Goal: Task Accomplishment & Management: Use online tool/utility

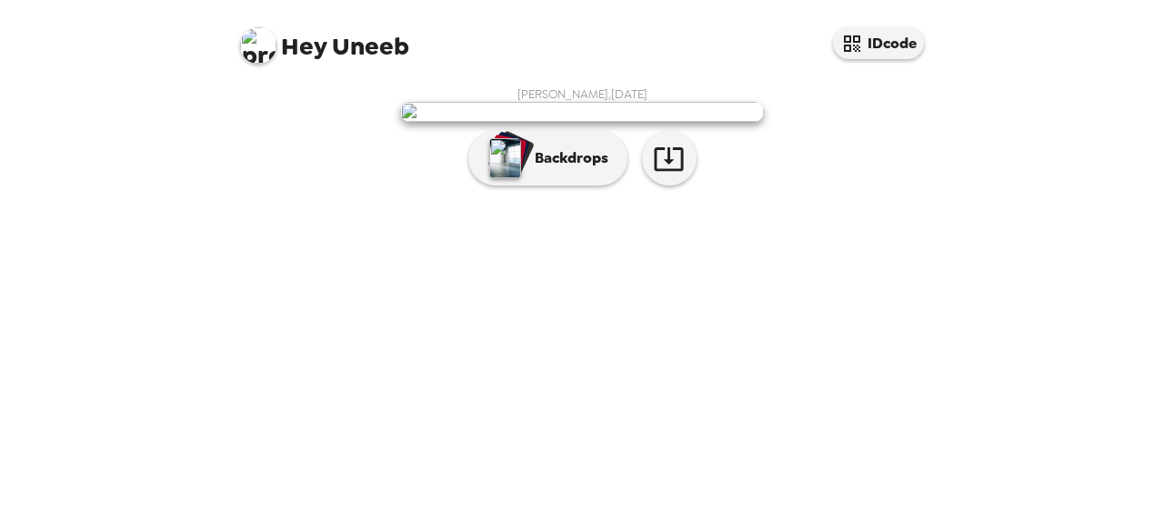
scroll to position [125, 0]
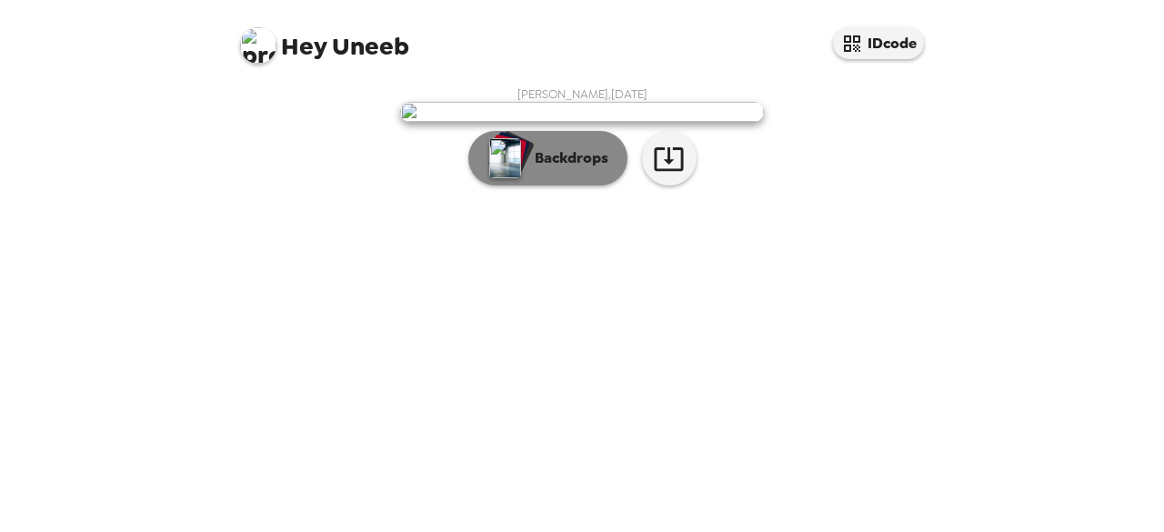
click at [526, 169] on p "Backdrops" at bounding box center [567, 158] width 83 height 22
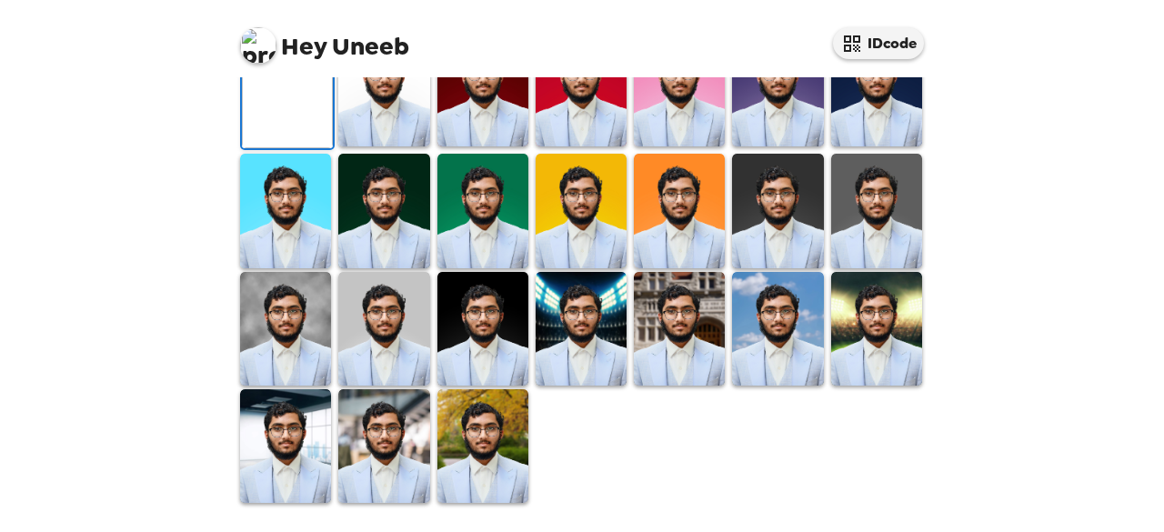
scroll to position [326, 0]
click at [372, 146] on img at bounding box center [383, 90] width 91 height 114
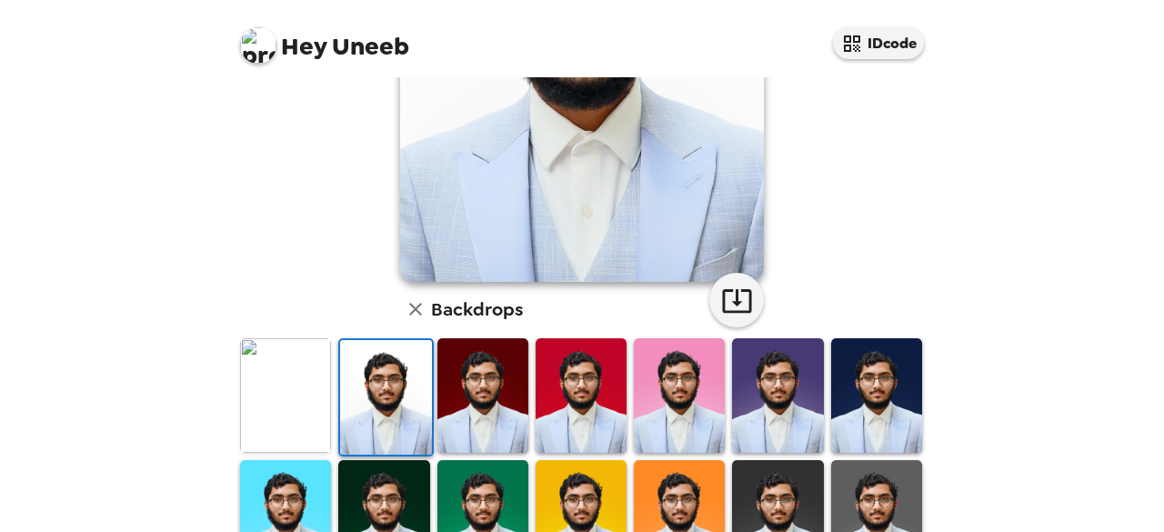
scroll to position [303, 0]
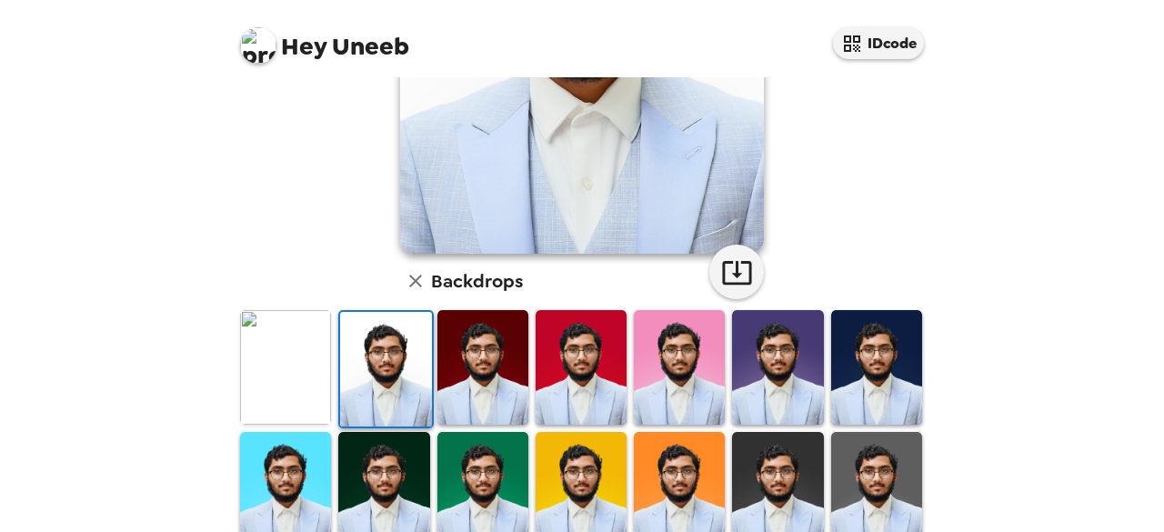
click at [469, 354] on img at bounding box center [482, 367] width 91 height 114
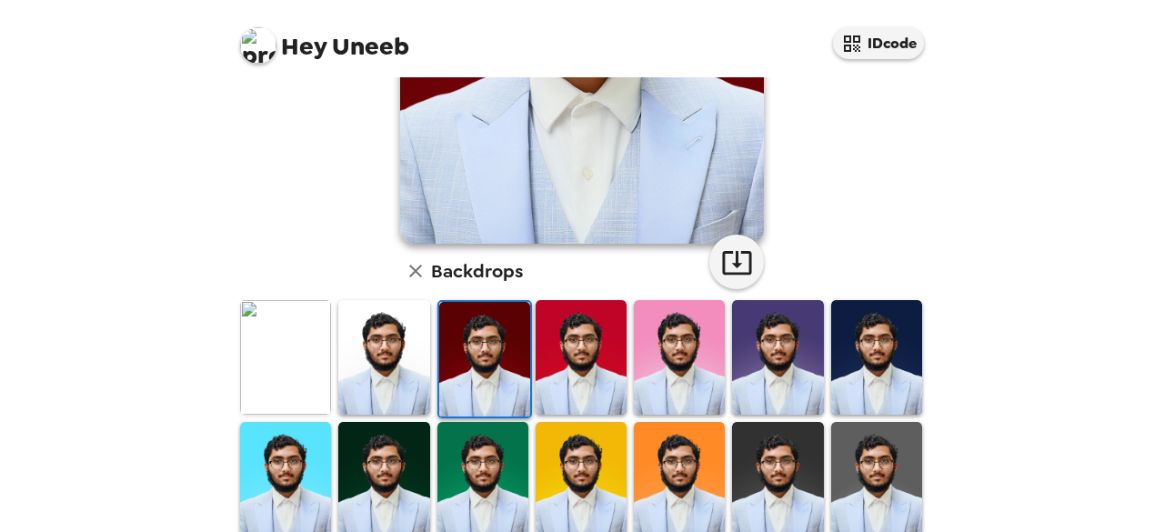
scroll to position [316, 0]
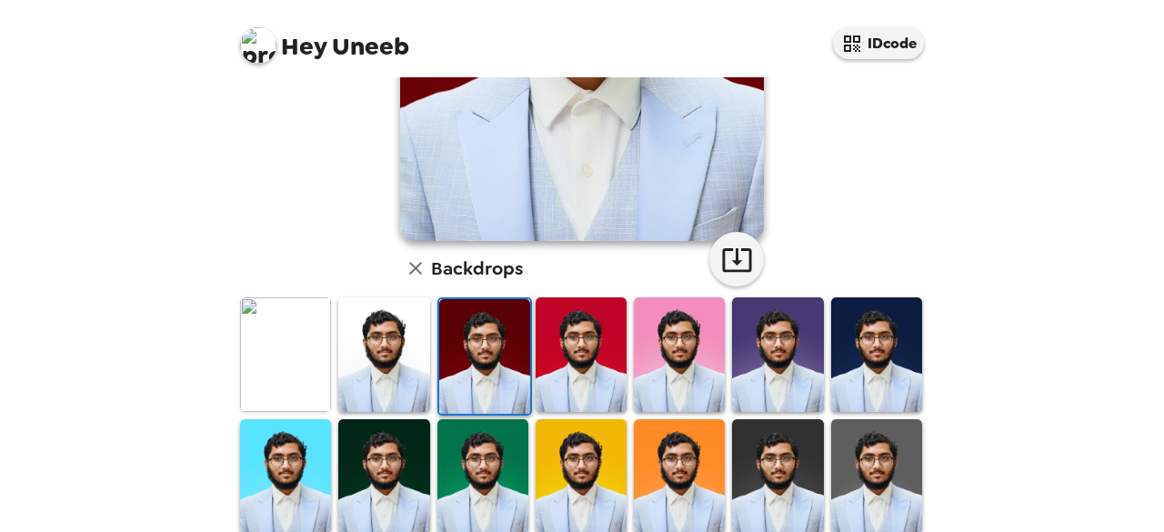
click at [384, 359] on img at bounding box center [383, 354] width 91 height 114
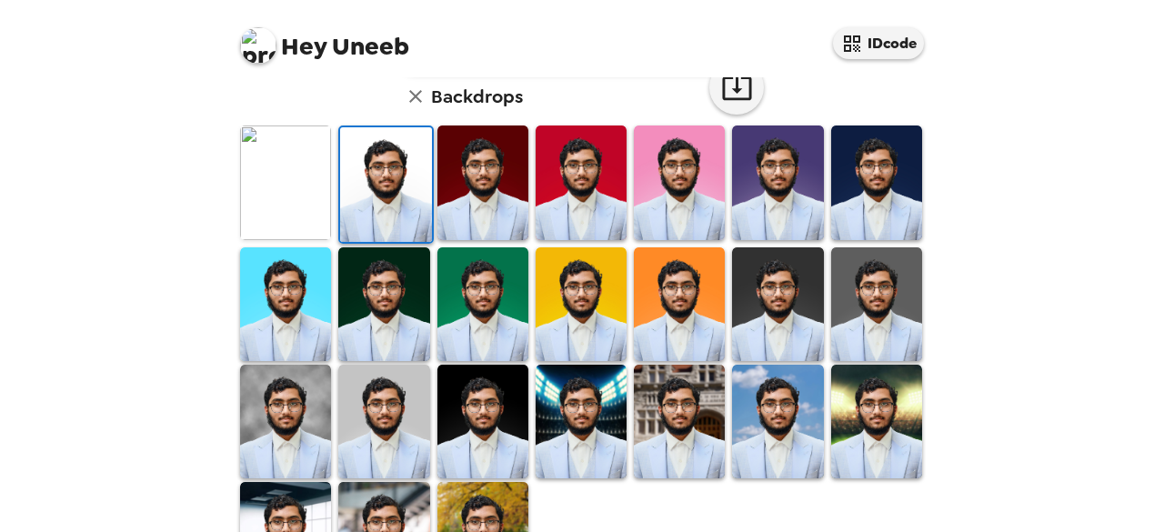
scroll to position [490, 0]
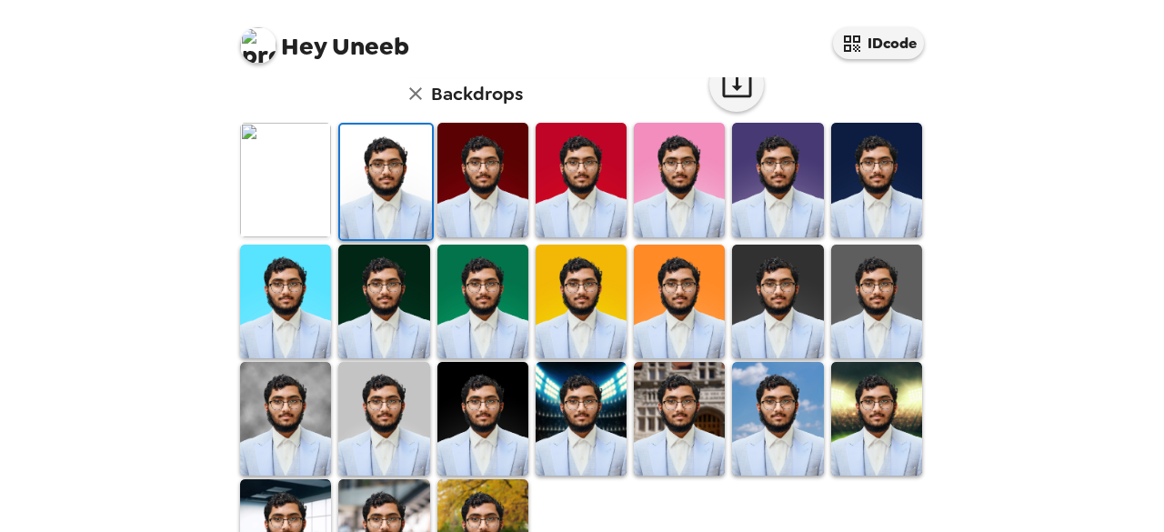
click at [683, 384] on img at bounding box center [679, 419] width 91 height 114
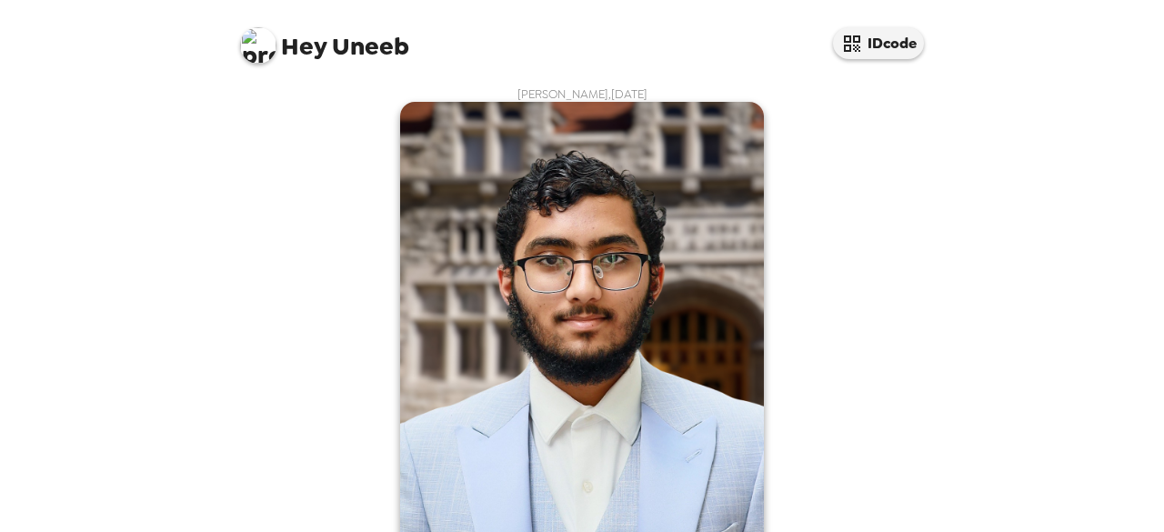
scroll to position [570, 0]
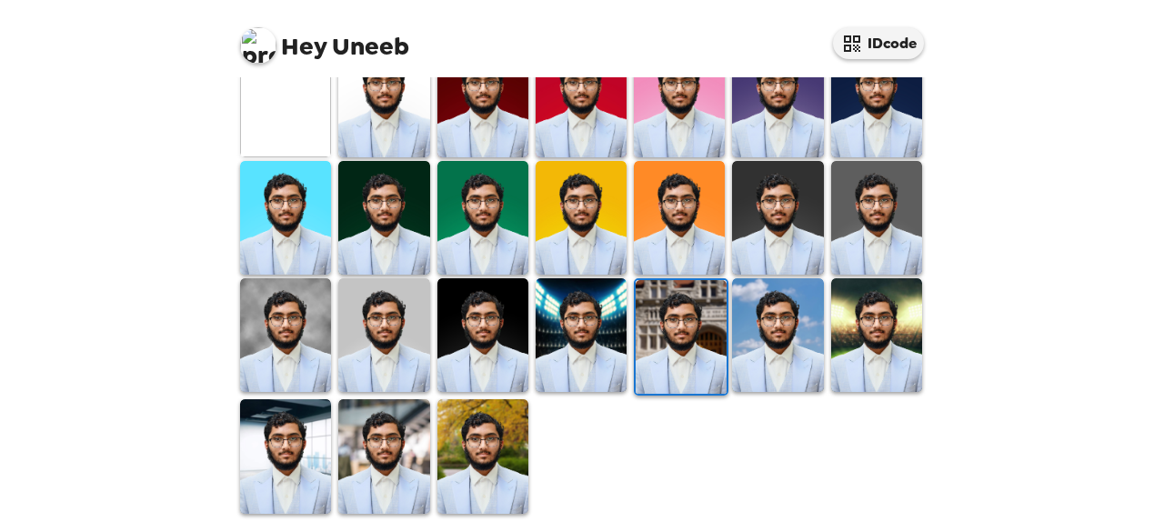
click at [469, 420] on img at bounding box center [482, 456] width 91 height 114
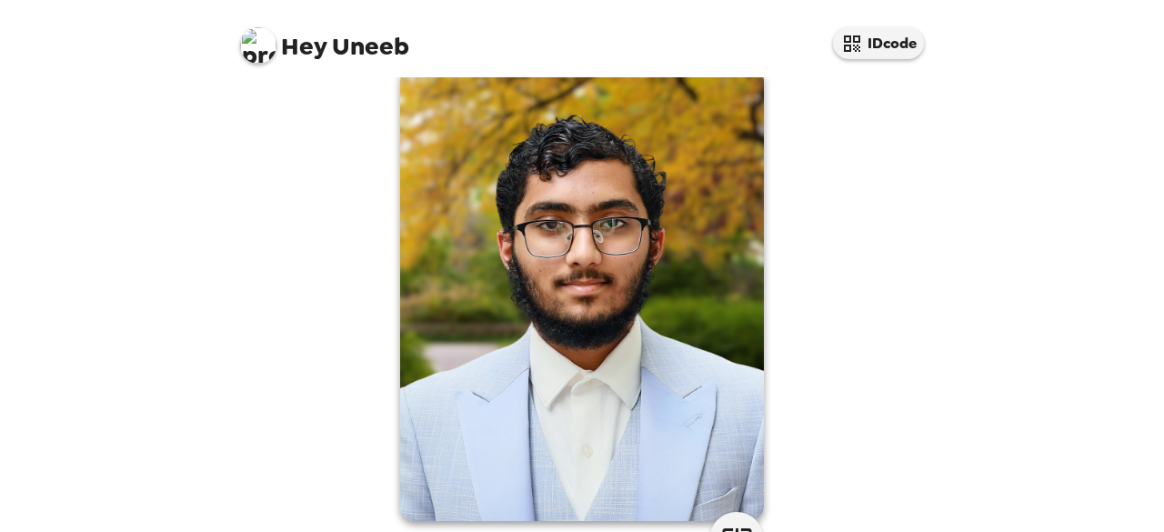
scroll to position [0, 0]
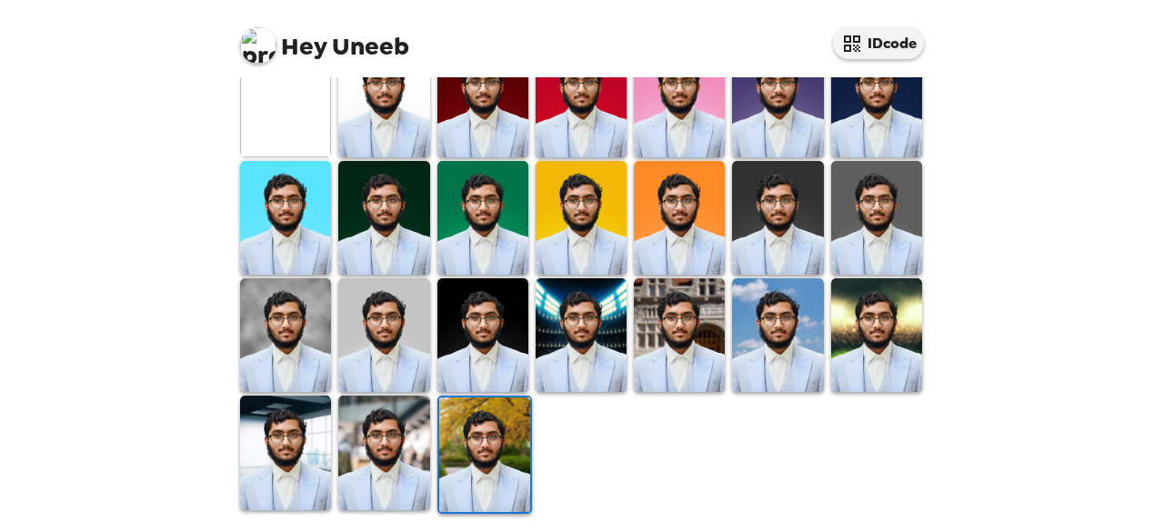
click at [295, 454] on img at bounding box center [285, 453] width 91 height 114
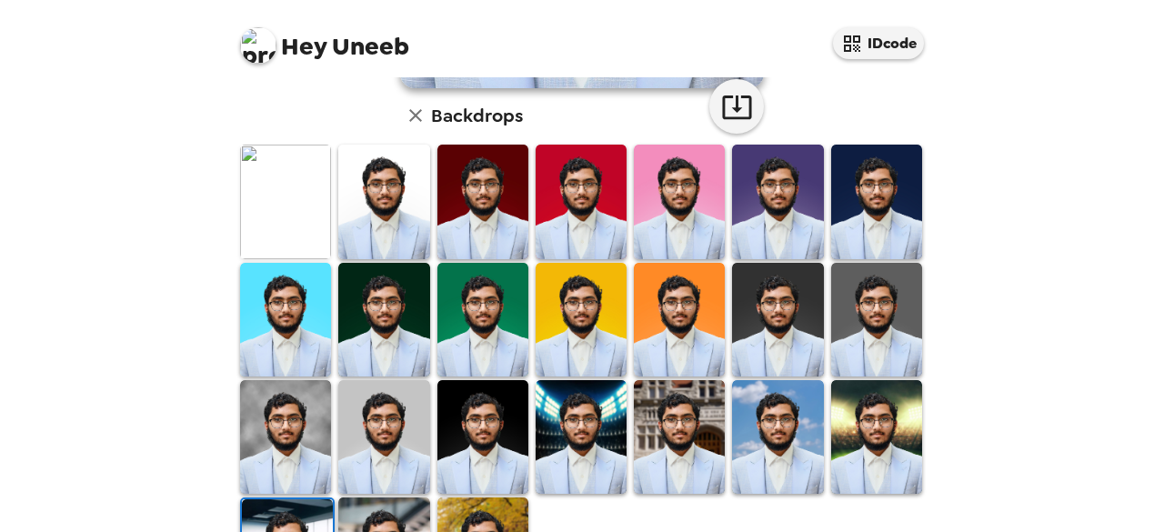
scroll to position [477, 0]
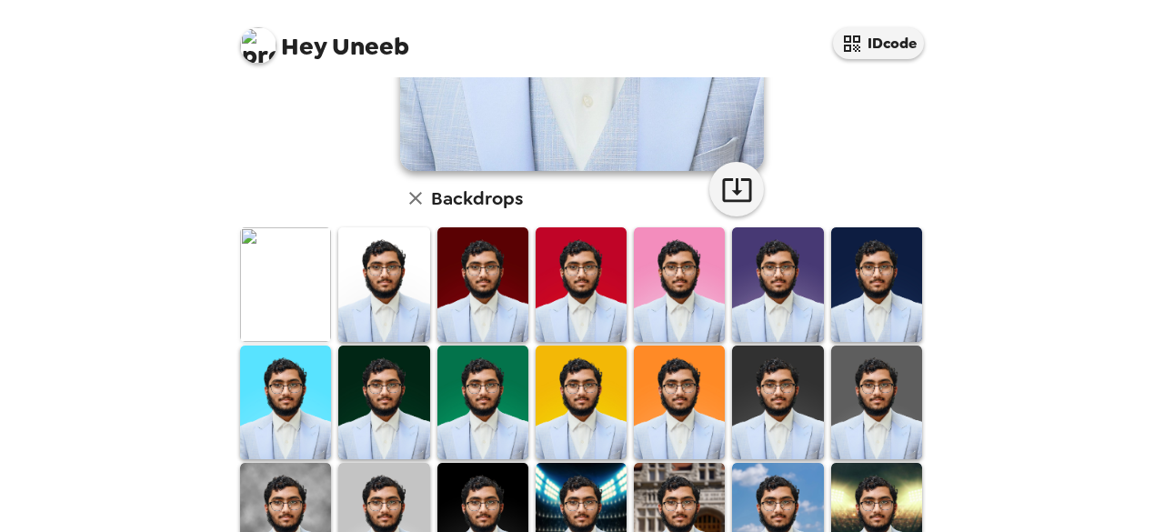
scroll to position [451, 0]
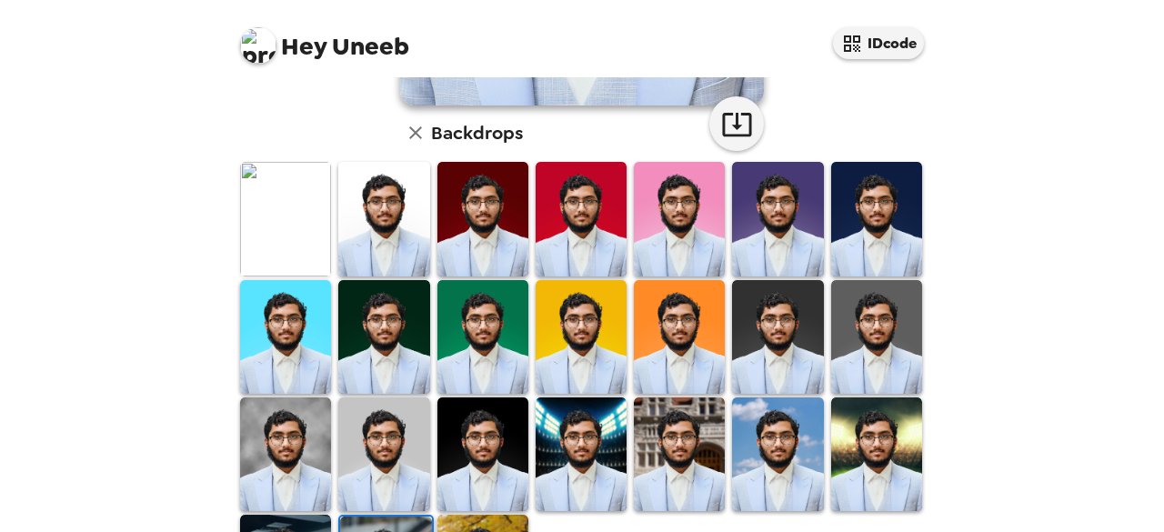
click at [458, 212] on img at bounding box center [482, 219] width 91 height 114
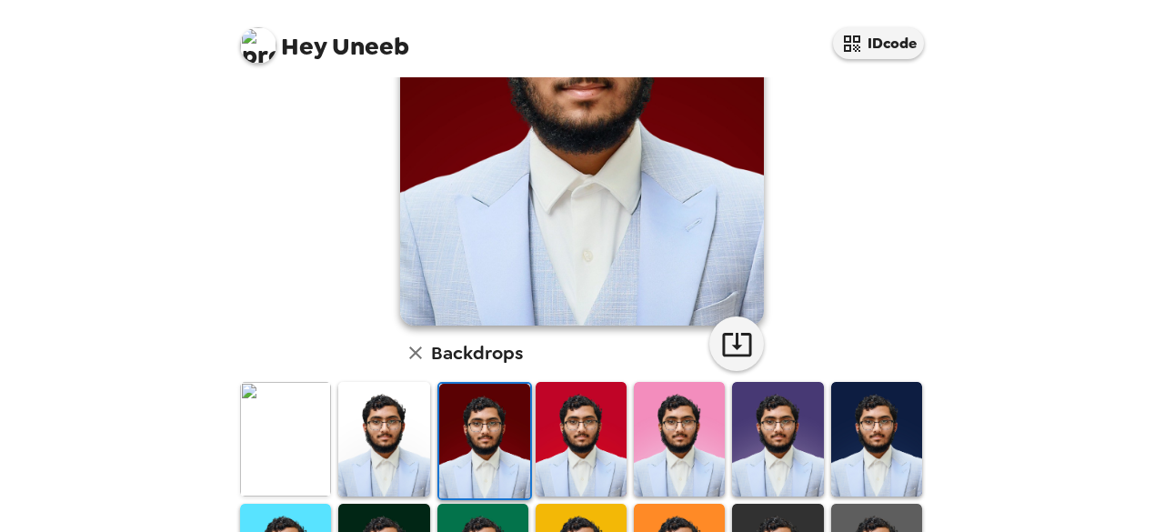
scroll to position [307, 0]
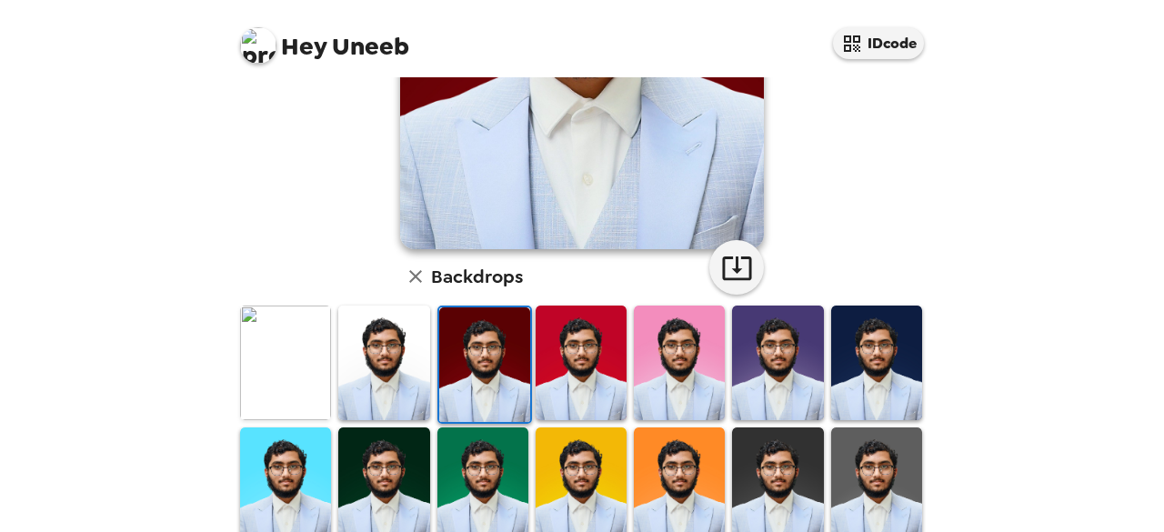
click at [360, 341] on img at bounding box center [383, 363] width 91 height 114
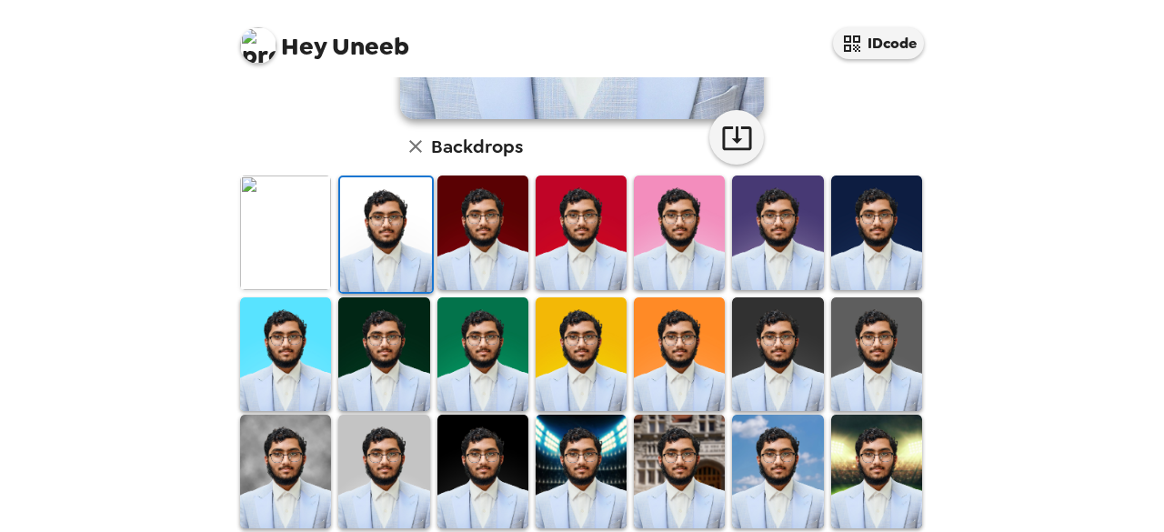
scroll to position [570, 0]
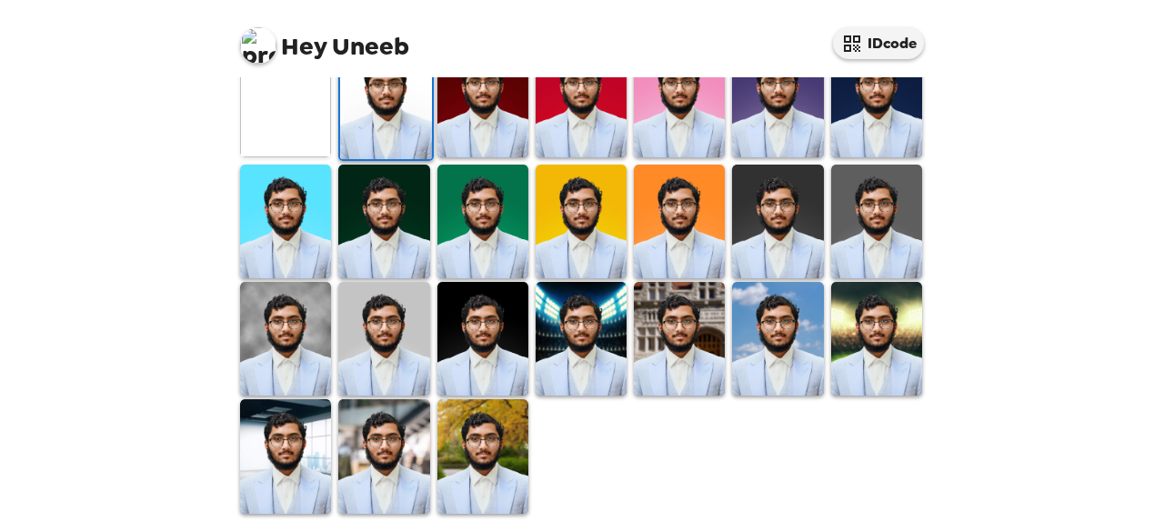
click at [554, 436] on div at bounding box center [585, 278] width 698 height 474
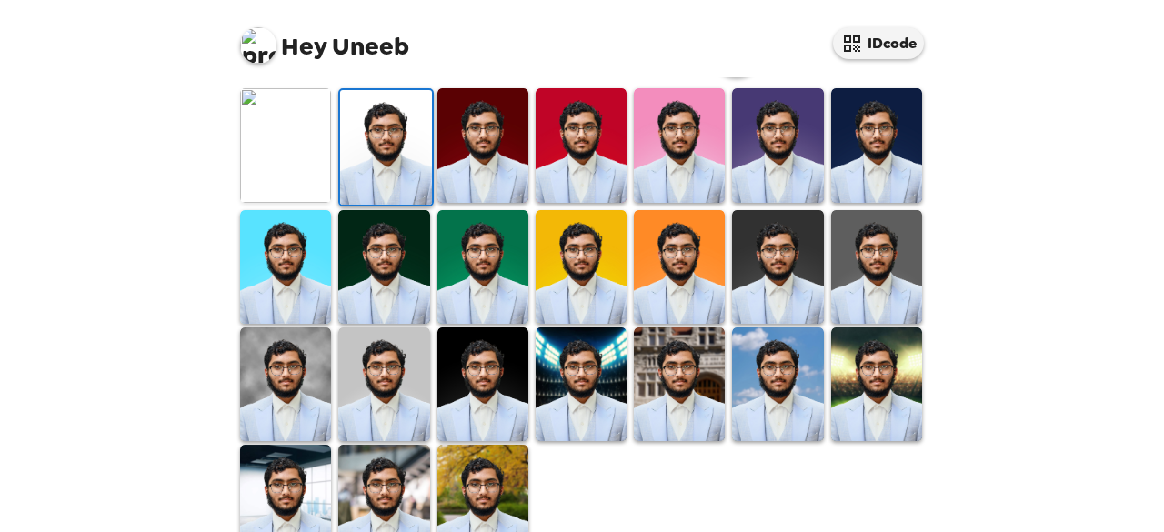
scroll to position [526, 0]
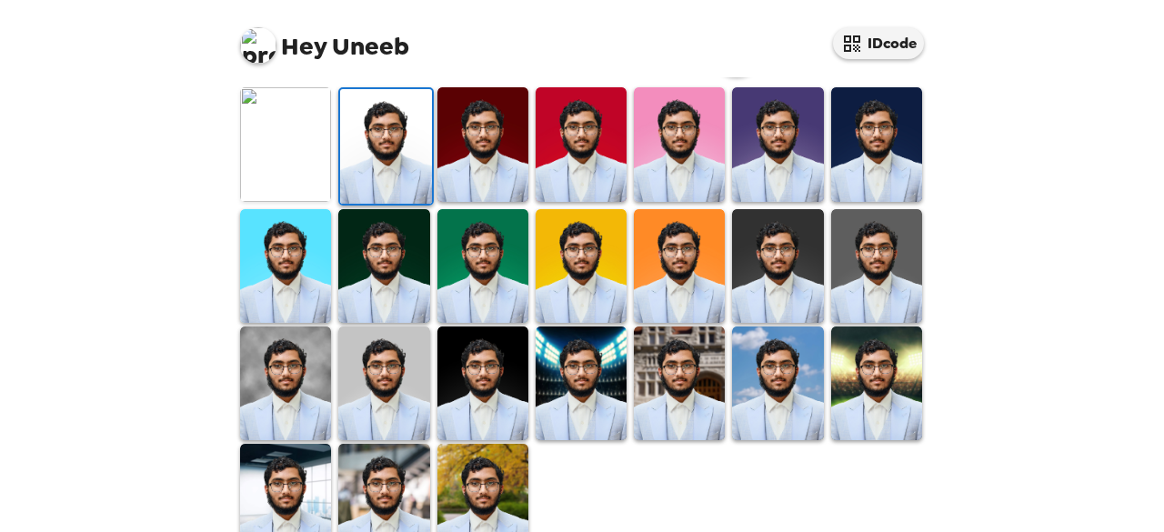
click at [260, 392] on img at bounding box center [285, 383] width 91 height 114
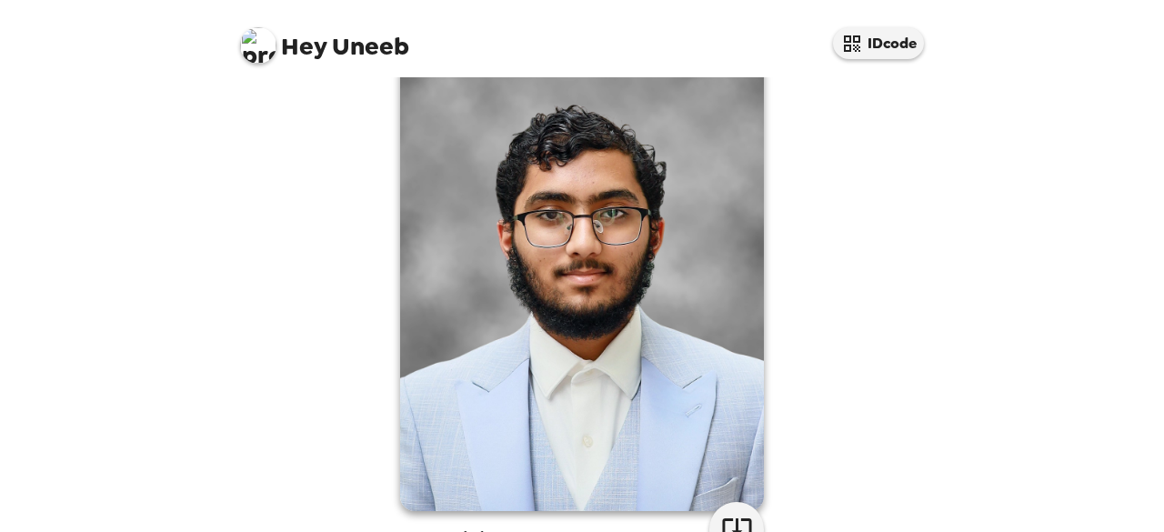
scroll to position [0, 0]
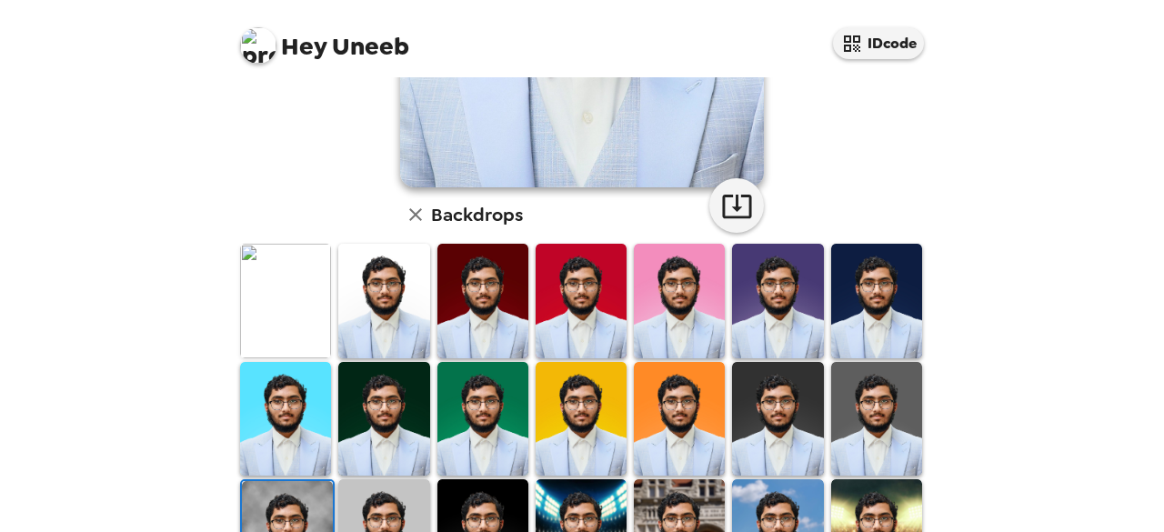
click at [395, 311] on img at bounding box center [383, 301] width 91 height 114
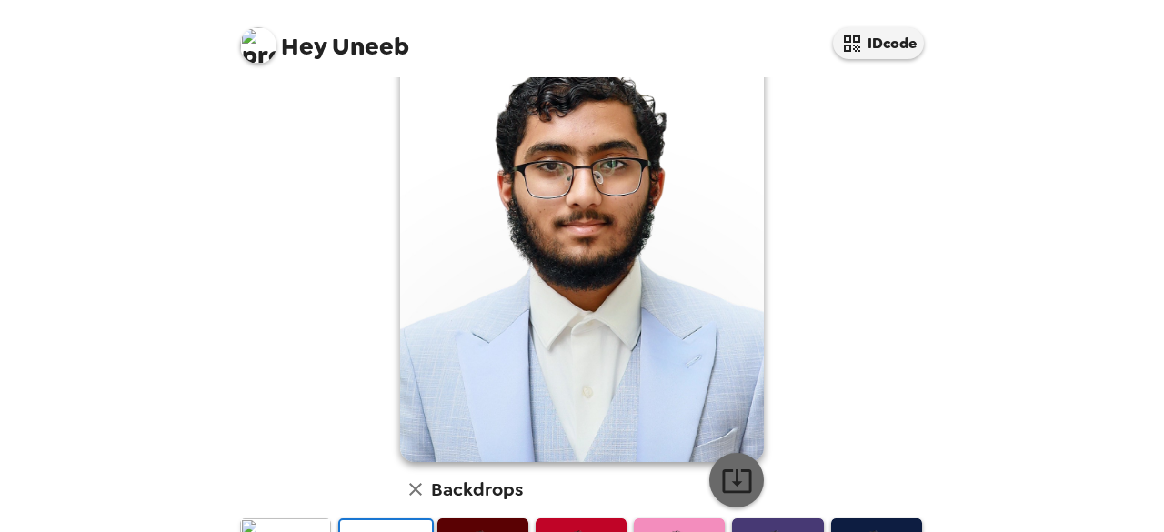
click at [725, 486] on icon "button" at bounding box center [737, 481] width 32 height 32
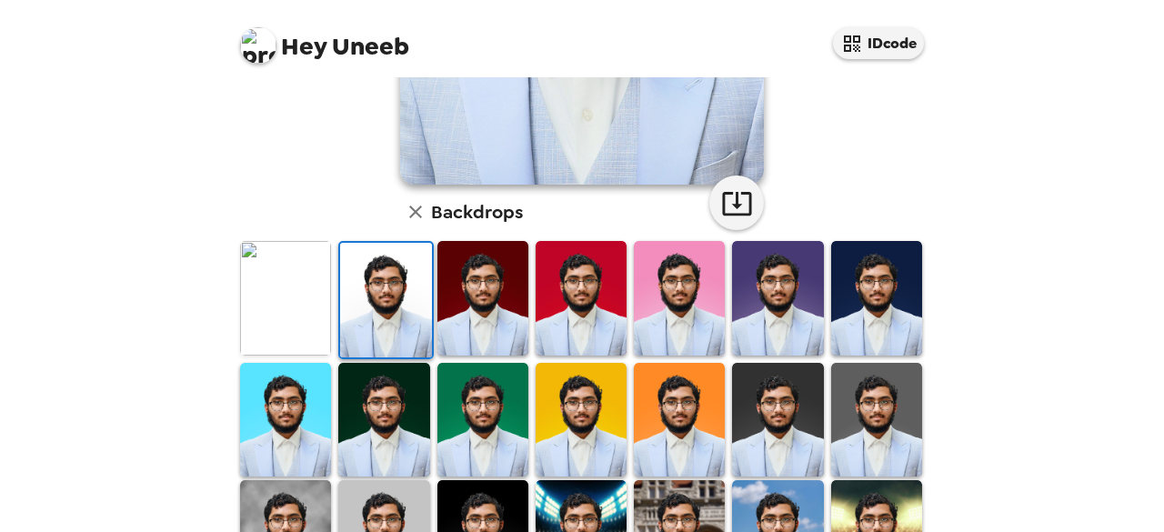
click at [278, 274] on img at bounding box center [285, 298] width 91 height 114
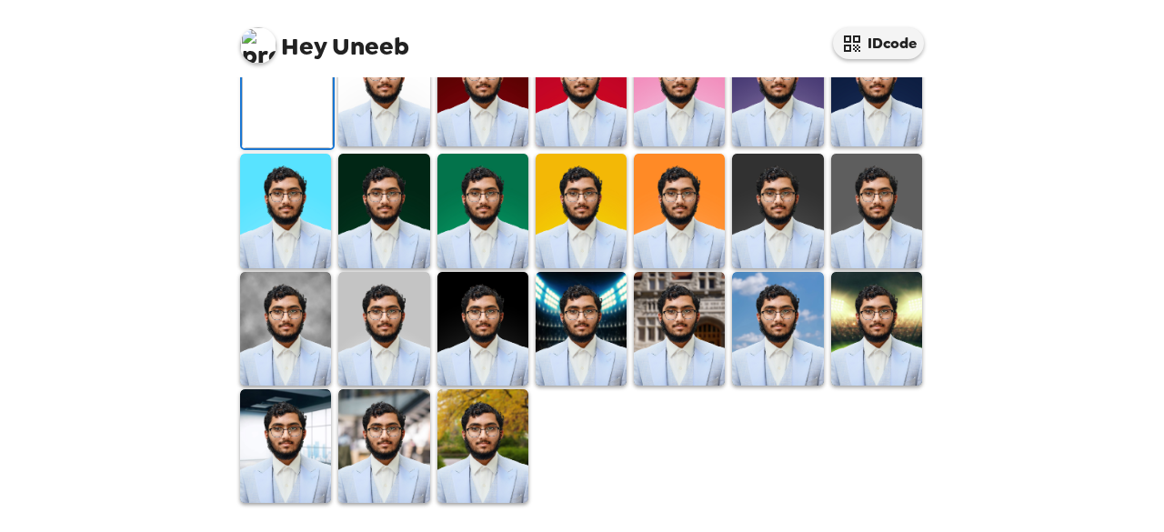
click at [262, 43] on img at bounding box center [258, 45] width 36 height 36
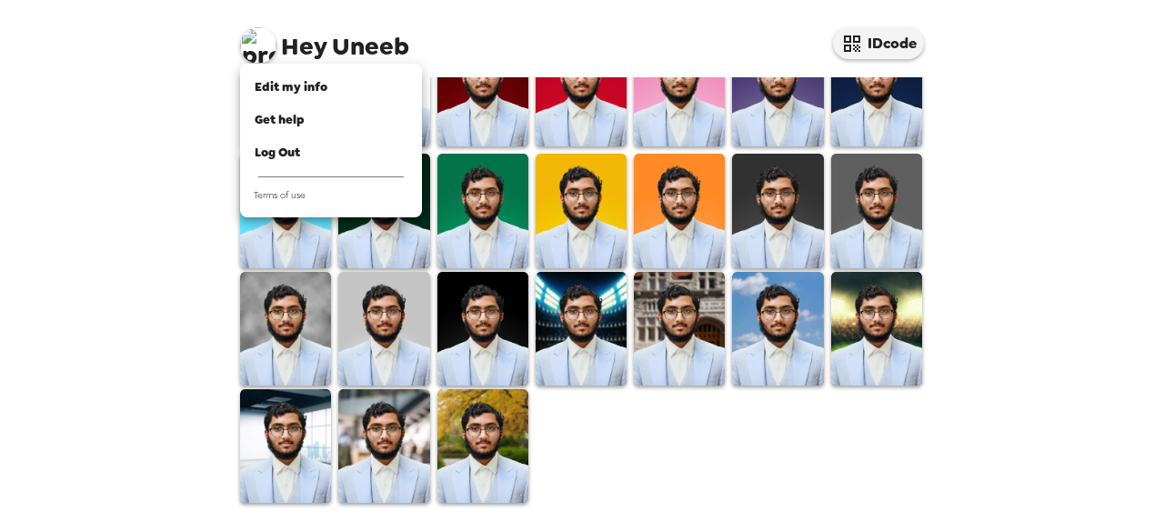
click at [196, 194] on div at bounding box center [582, 266] width 1164 height 532
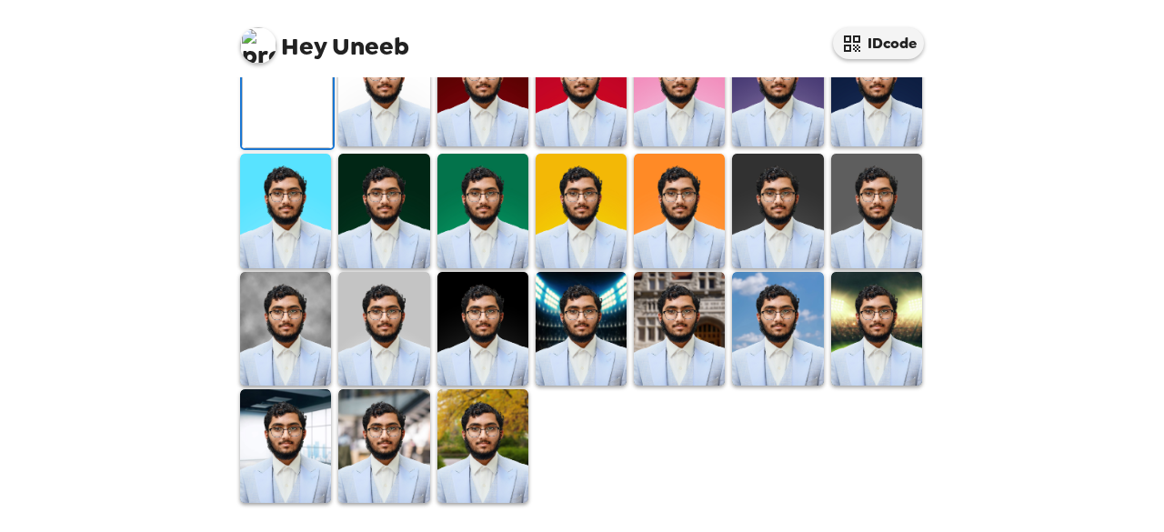
click at [559, 386] on img at bounding box center [581, 329] width 91 height 114
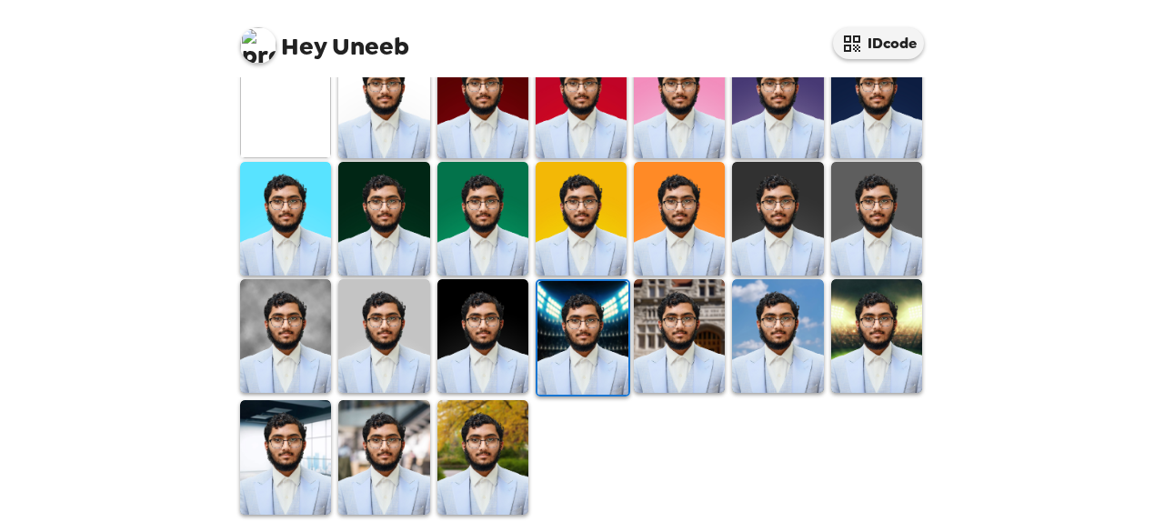
click at [700, 329] on img at bounding box center [679, 336] width 91 height 114
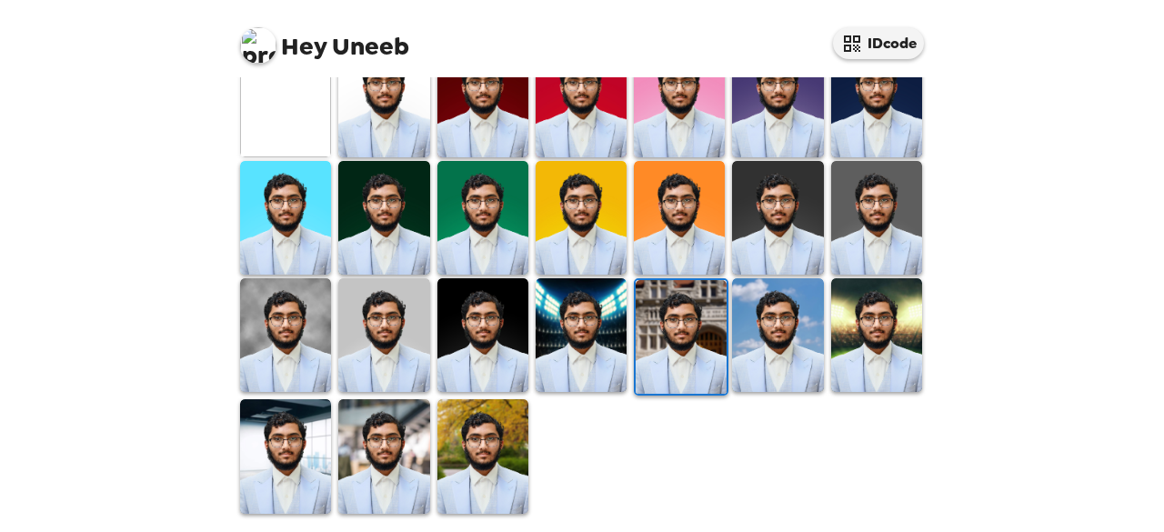
click at [489, 431] on img at bounding box center [482, 456] width 91 height 114
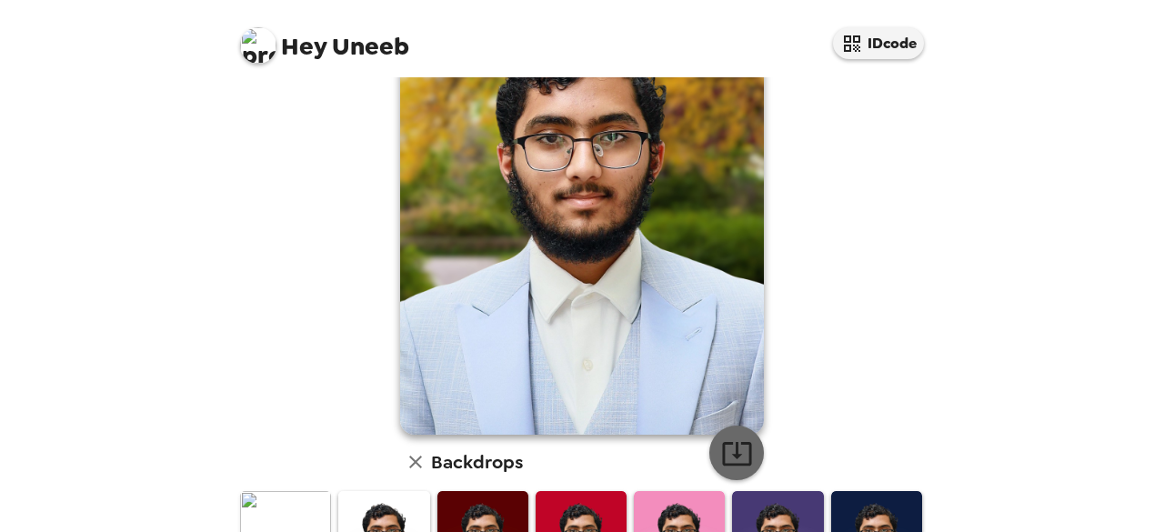
click at [741, 461] on icon "button" at bounding box center [737, 453] width 32 height 32
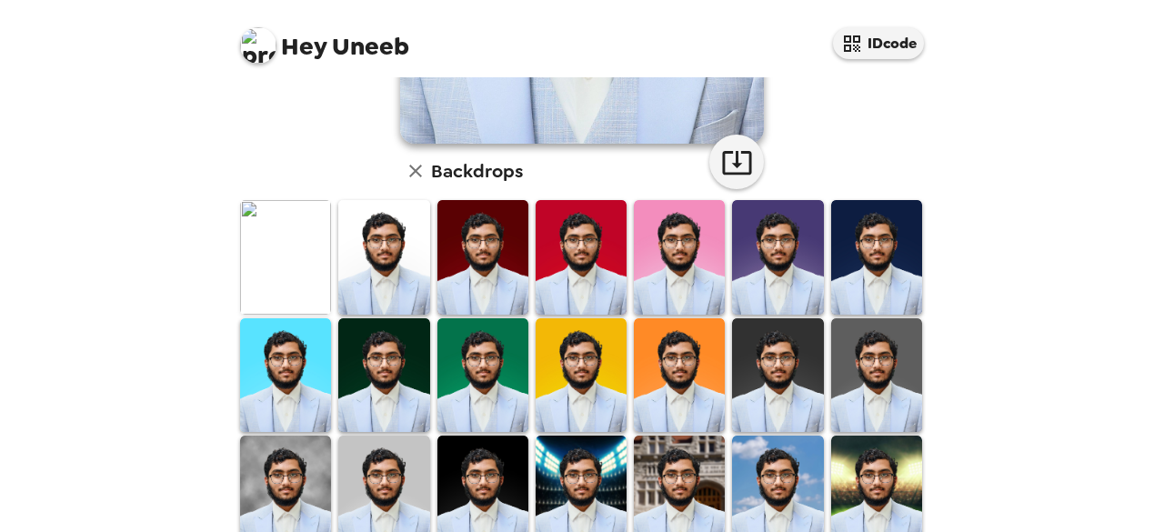
scroll to position [478, 0]
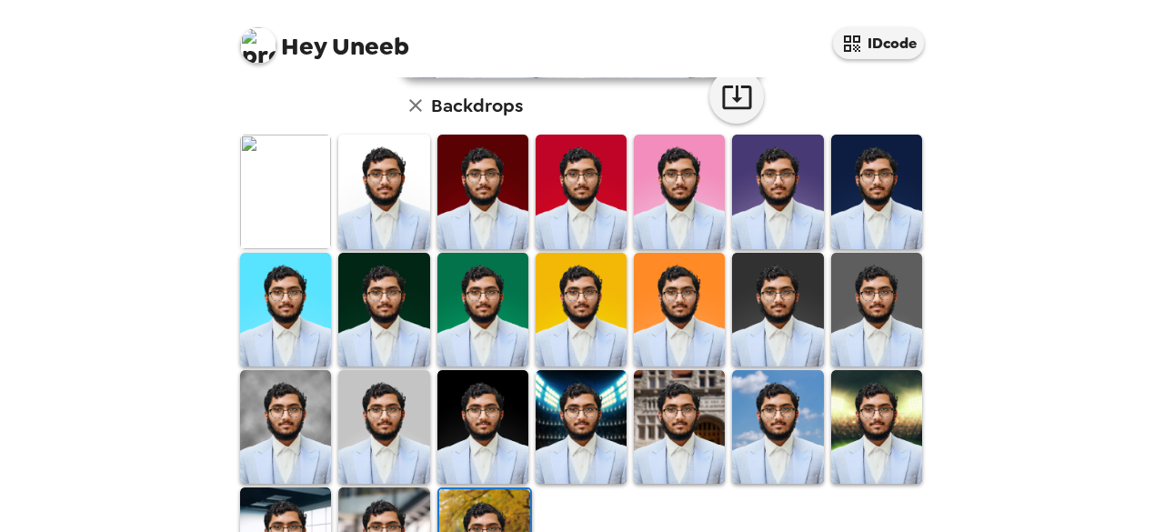
click at [784, 302] on img at bounding box center [777, 310] width 91 height 114
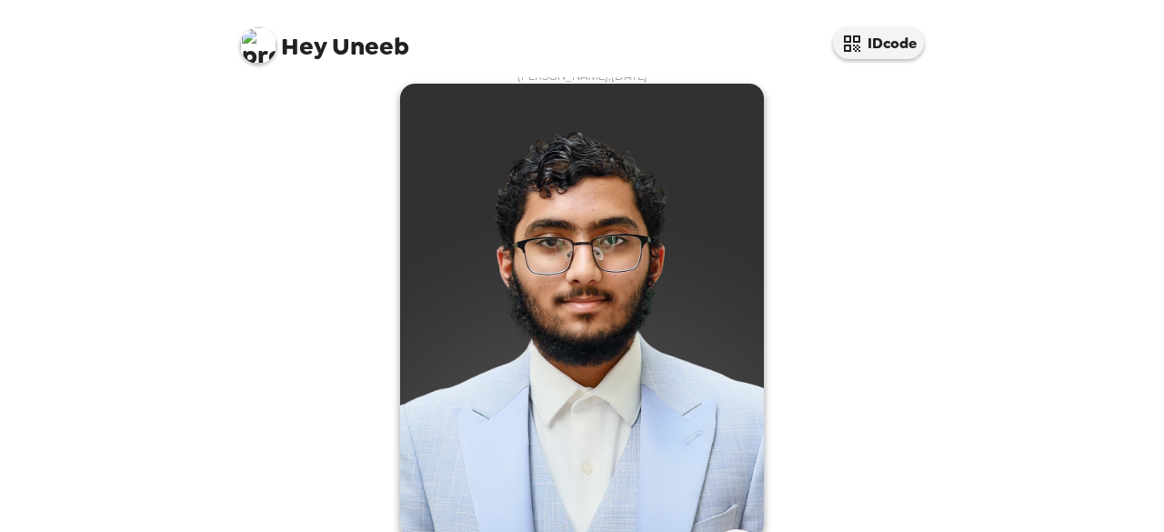
scroll to position [15, 0]
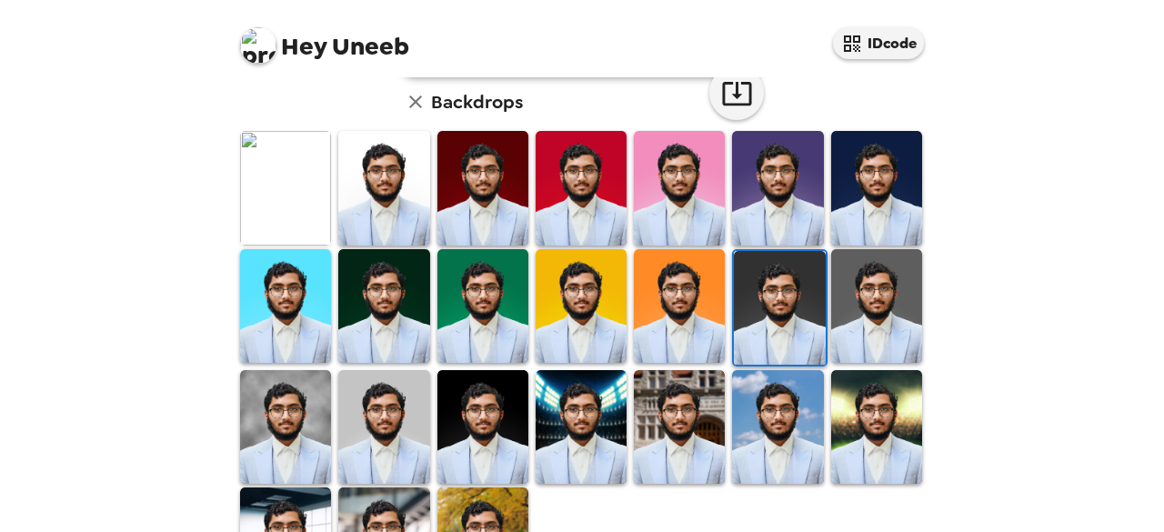
scroll to position [484, 0]
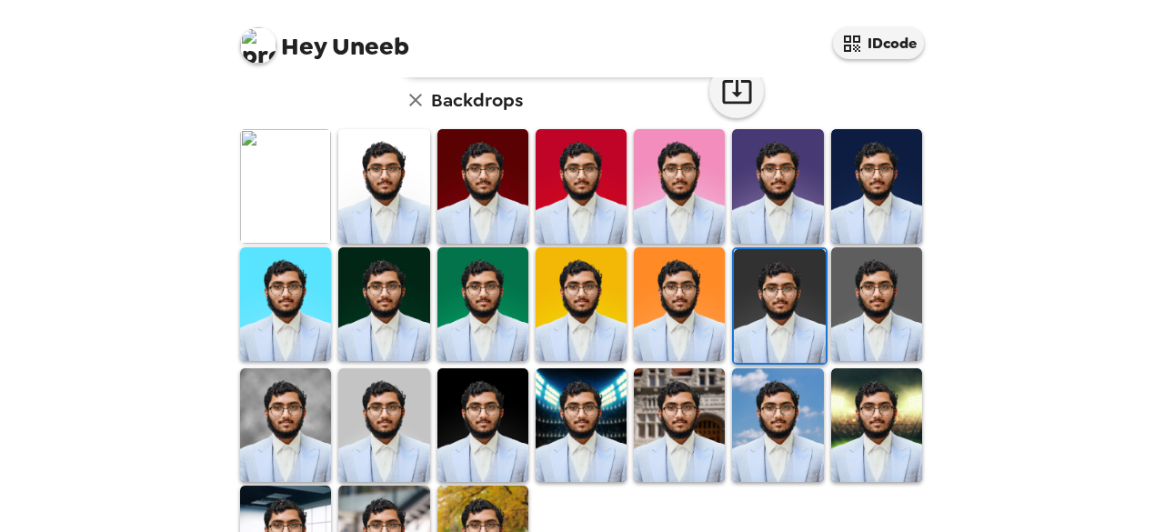
click at [852, 321] on img at bounding box center [876, 304] width 91 height 114
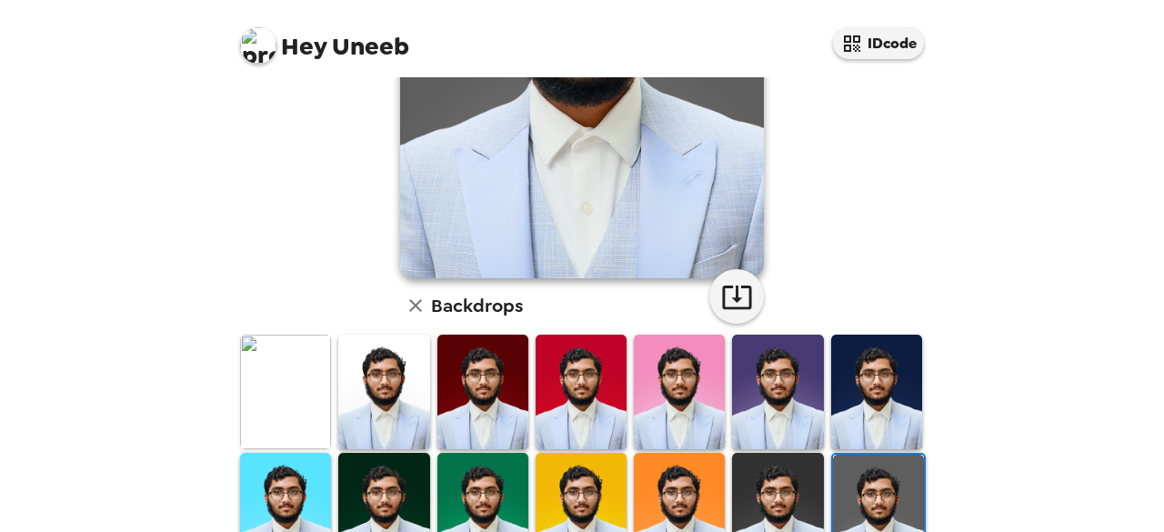
scroll to position [278, 0]
click at [726, 316] on button "button" at bounding box center [736, 296] width 55 height 55
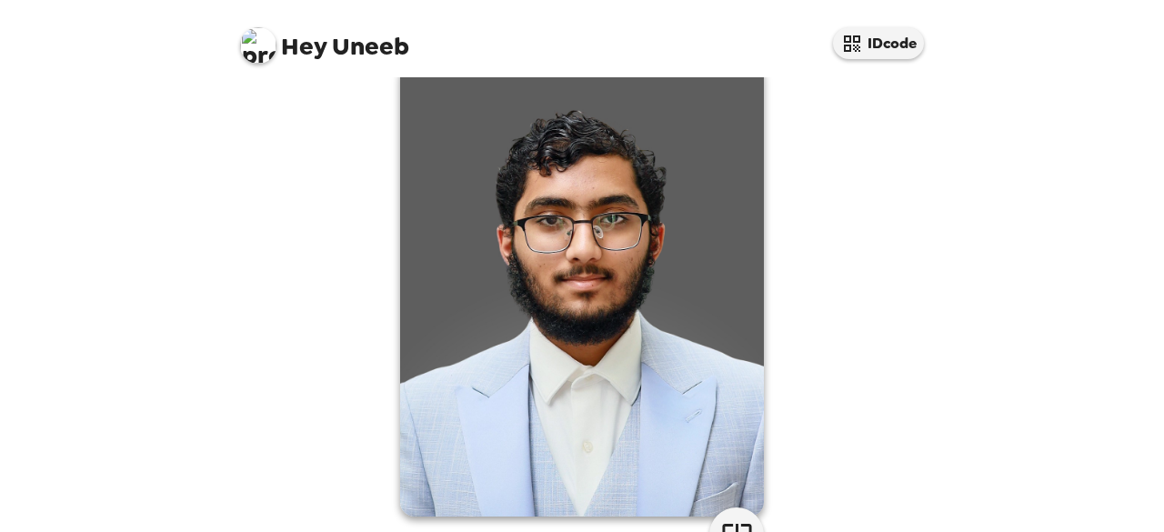
scroll to position [36, 0]
